Goal: Find contact information: Find contact information

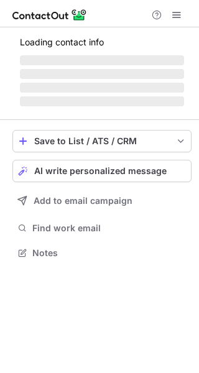
scroll to position [260, 199]
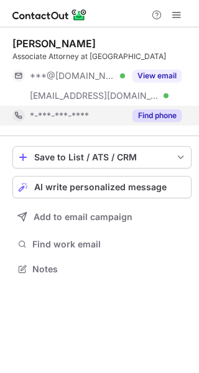
click at [160, 117] on button "Find phone" at bounding box center [156, 115] width 49 height 12
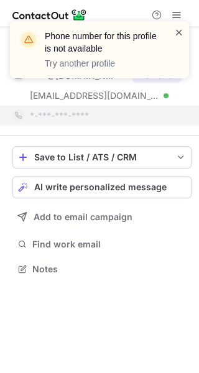
click at [176, 35] on span at bounding box center [179, 32] width 10 height 12
